Goal: Find specific page/section: Find specific page/section

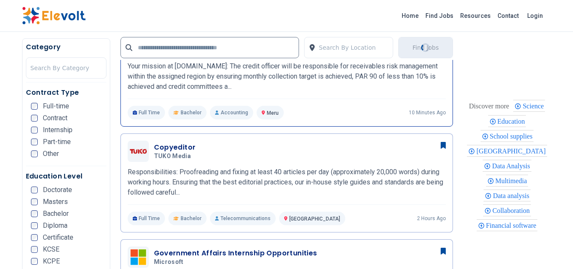
scroll to position [42, 0]
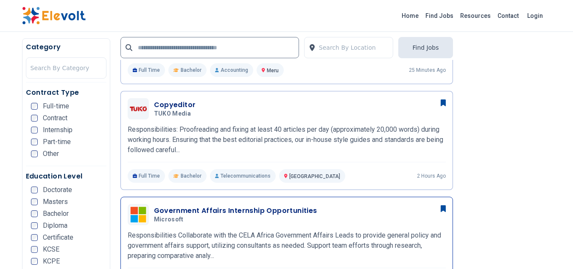
scroll to position [339, 0]
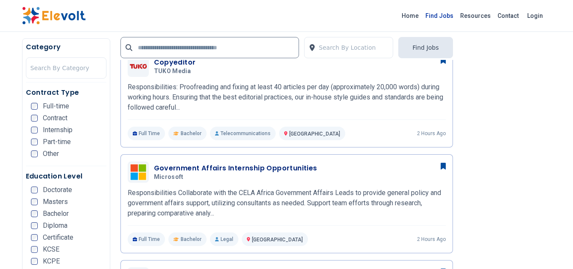
click at [444, 15] on link "Find Jobs" at bounding box center [439, 16] width 35 height 14
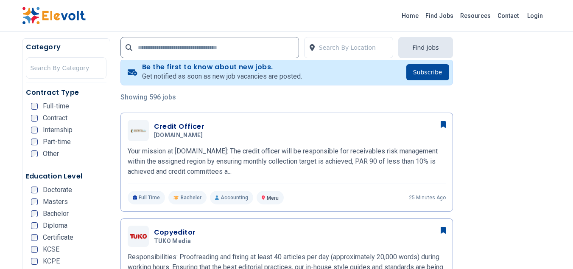
scroll to position [42, 0]
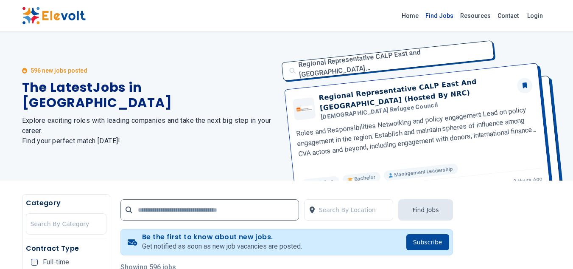
click at [446, 17] on link "Find Jobs" at bounding box center [439, 16] width 35 height 14
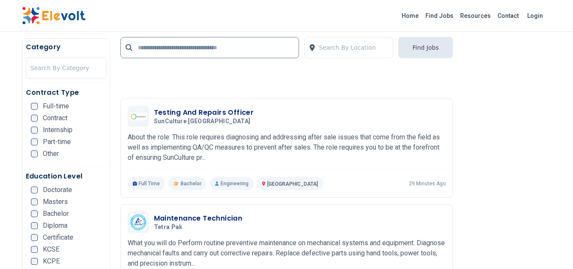
scroll to position [1273, 0]
